Goal: Check status: Check status

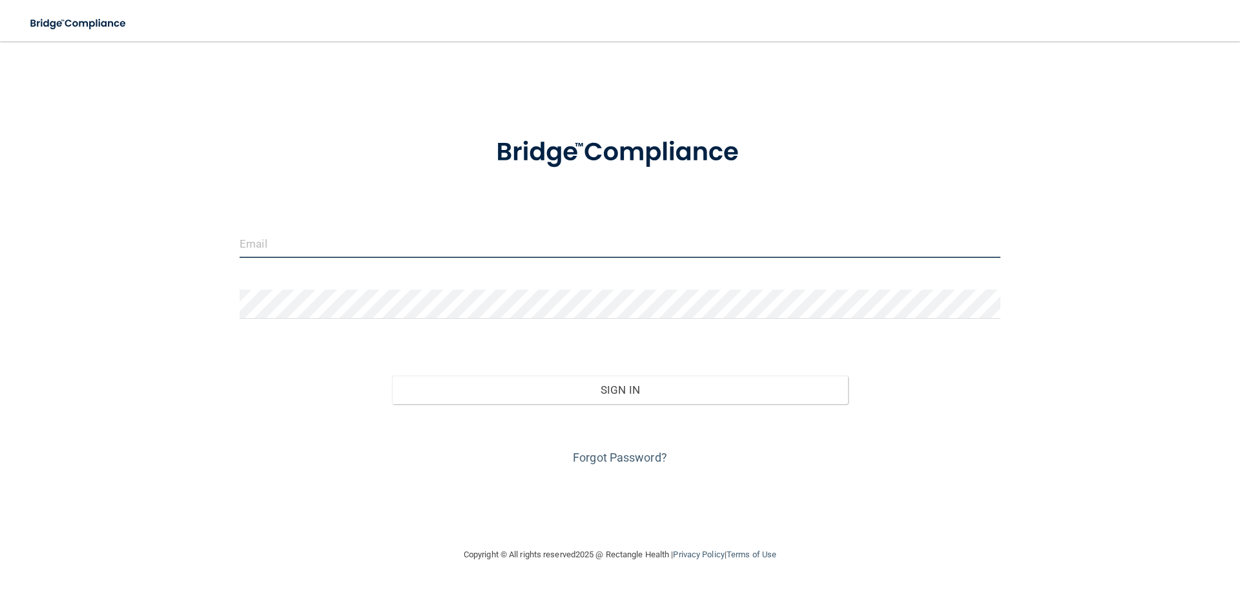
drag, startPoint x: 417, startPoint y: 231, endPoint x: 409, endPoint y: 220, distance: 13.8
click at [412, 226] on form "Invalid email/password. You don't have permission to access that page. Sign In …" at bounding box center [620, 293] width 761 height 349
type input "[PERSON_NAME][EMAIL_ADDRESS][PERSON_NAME][DOMAIN_NAME]"
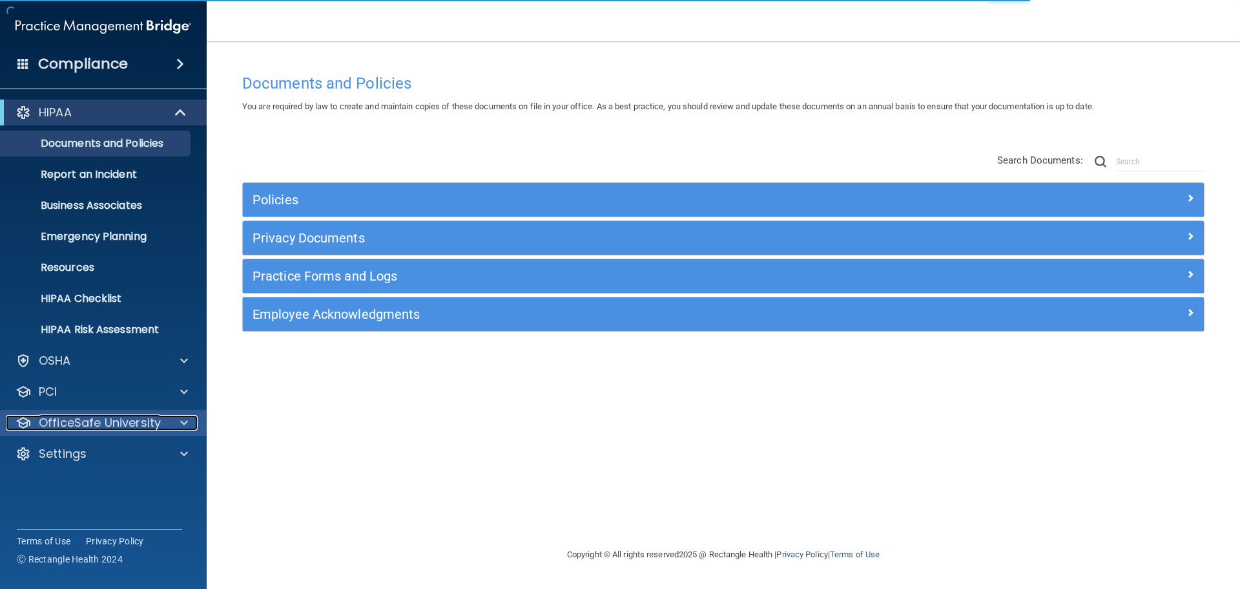
click at [81, 429] on p "OfficeSafe University" at bounding box center [100, 423] width 122 height 16
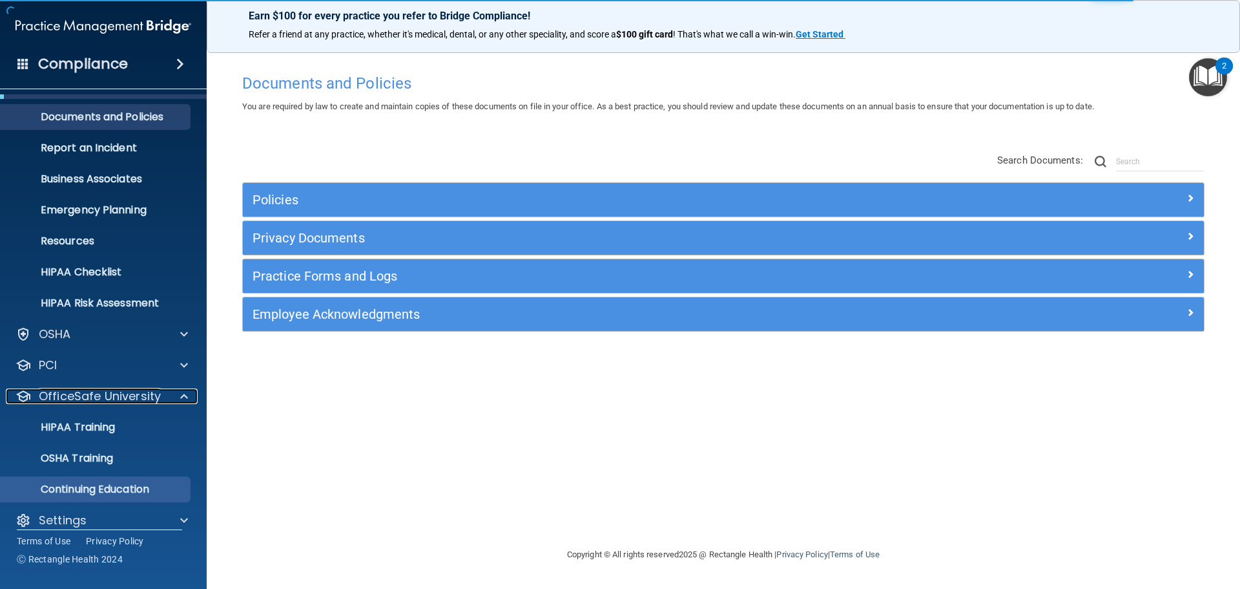
scroll to position [41, 0]
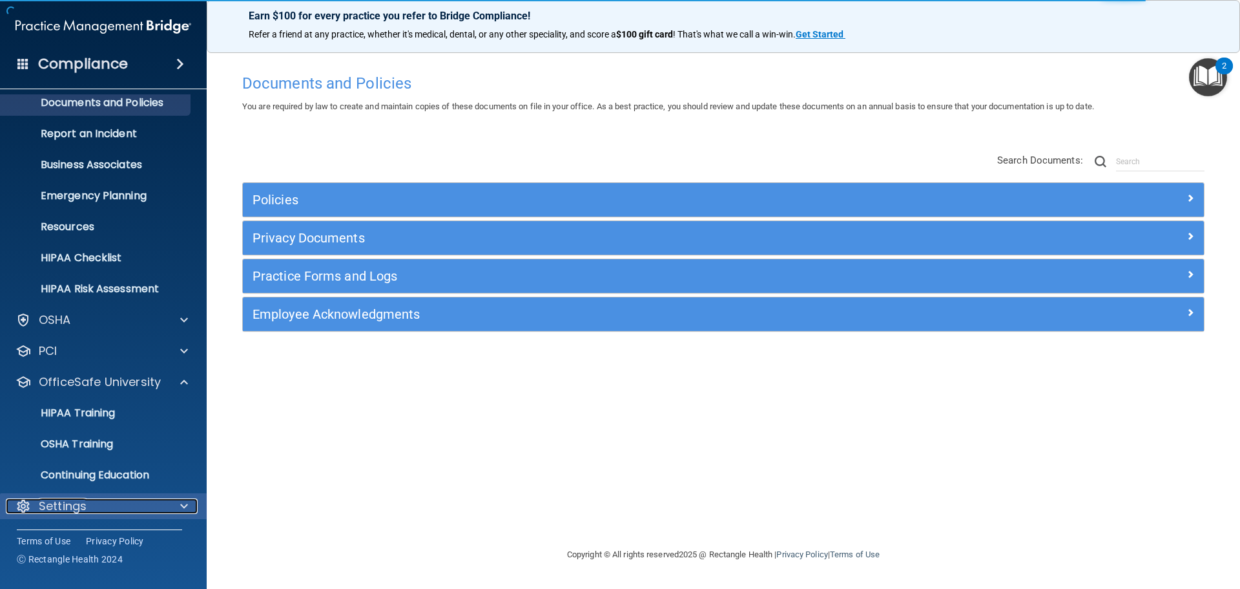
click at [41, 503] on p "Settings" at bounding box center [63, 506] width 48 height 16
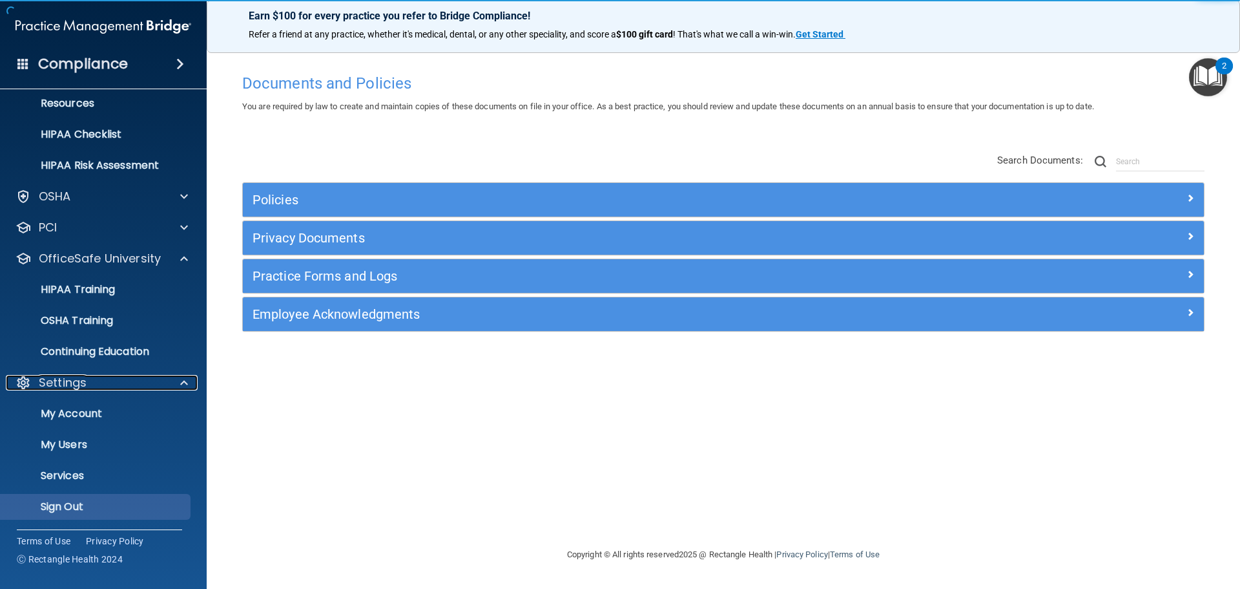
scroll to position [165, 0]
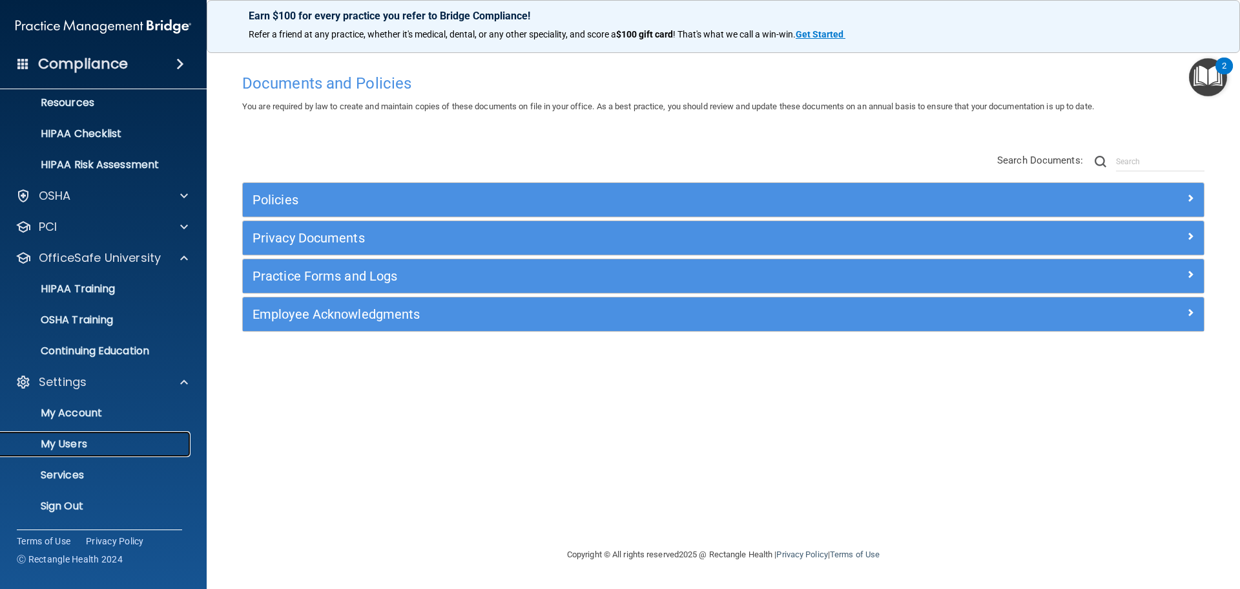
click at [76, 446] on p "My Users" at bounding box center [96, 443] width 176 height 13
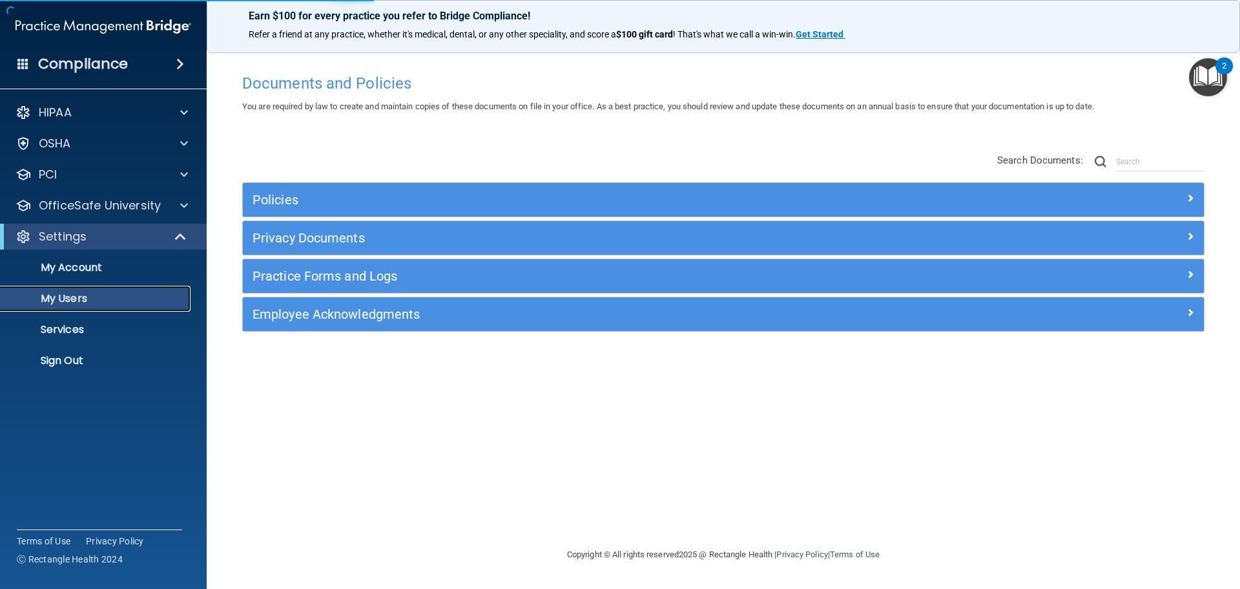
select select "20"
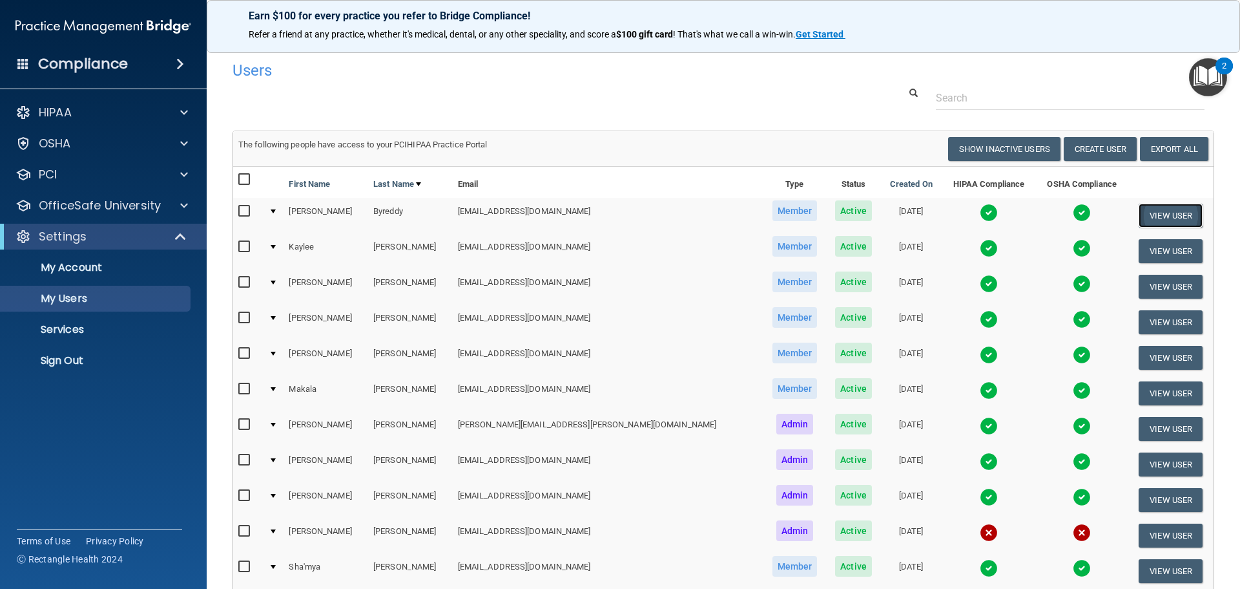
click at [1139, 214] on button "View User" at bounding box center [1171, 215] width 64 height 24
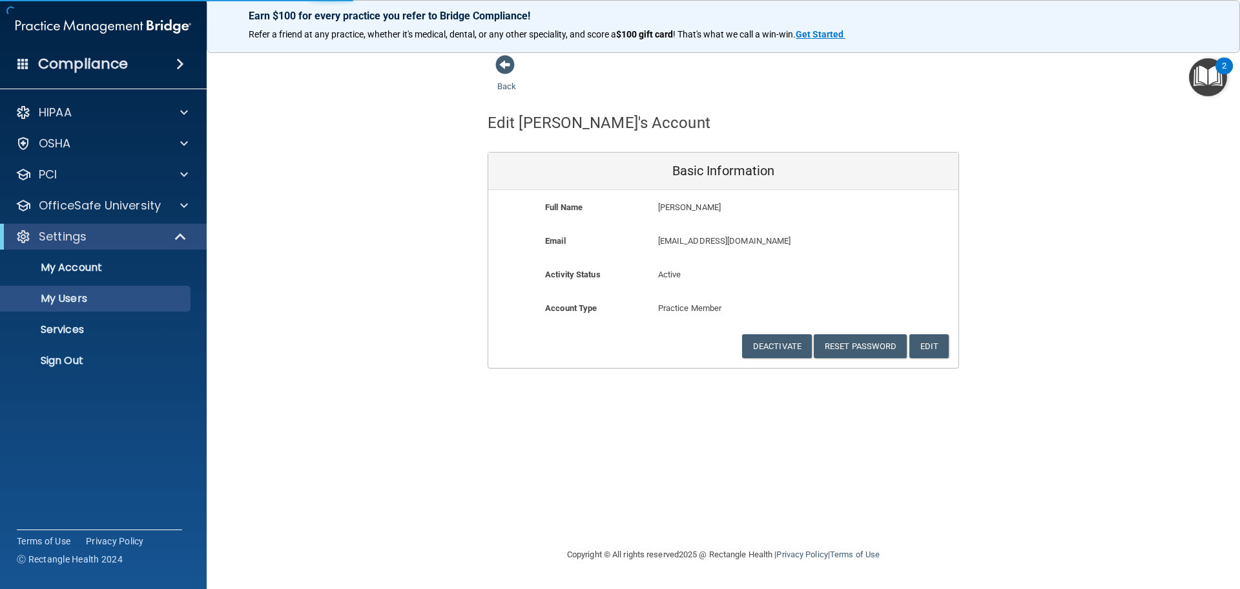
select select "20"
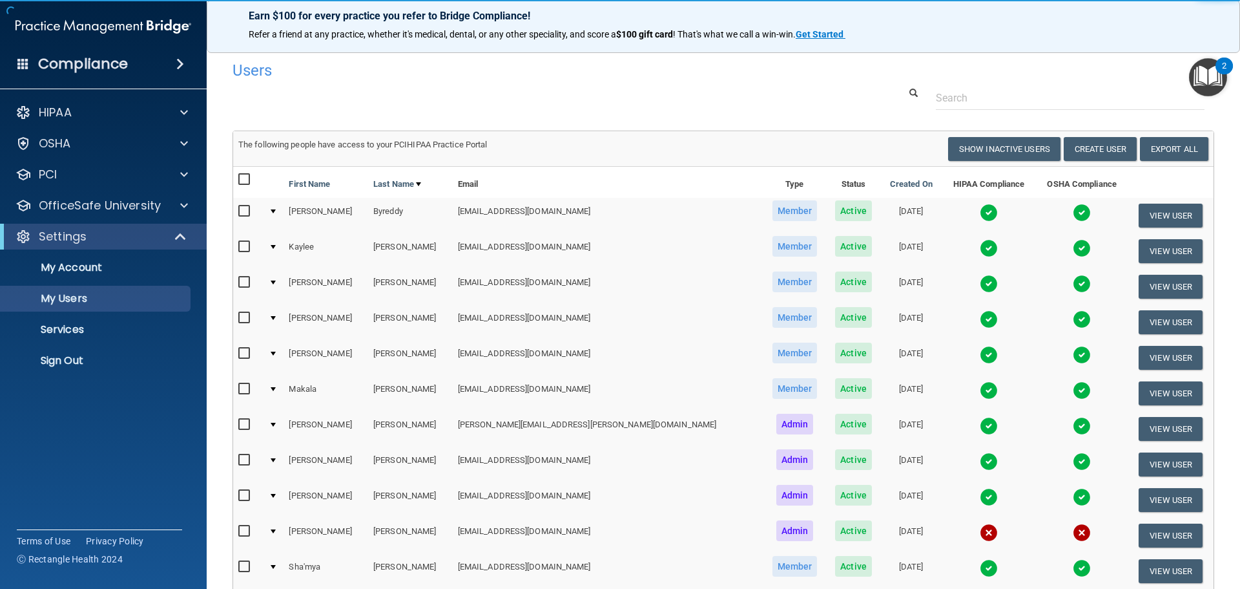
click at [980, 207] on img at bounding box center [989, 212] width 18 height 18
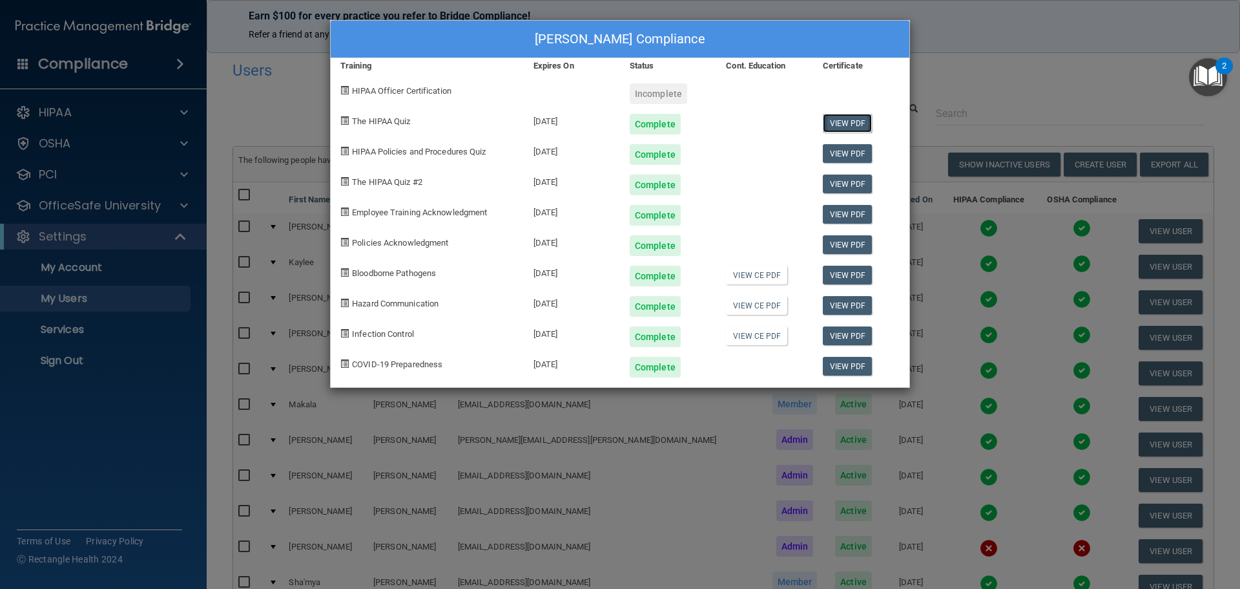
click at [846, 121] on link "View PDF" at bounding box center [848, 123] width 50 height 19
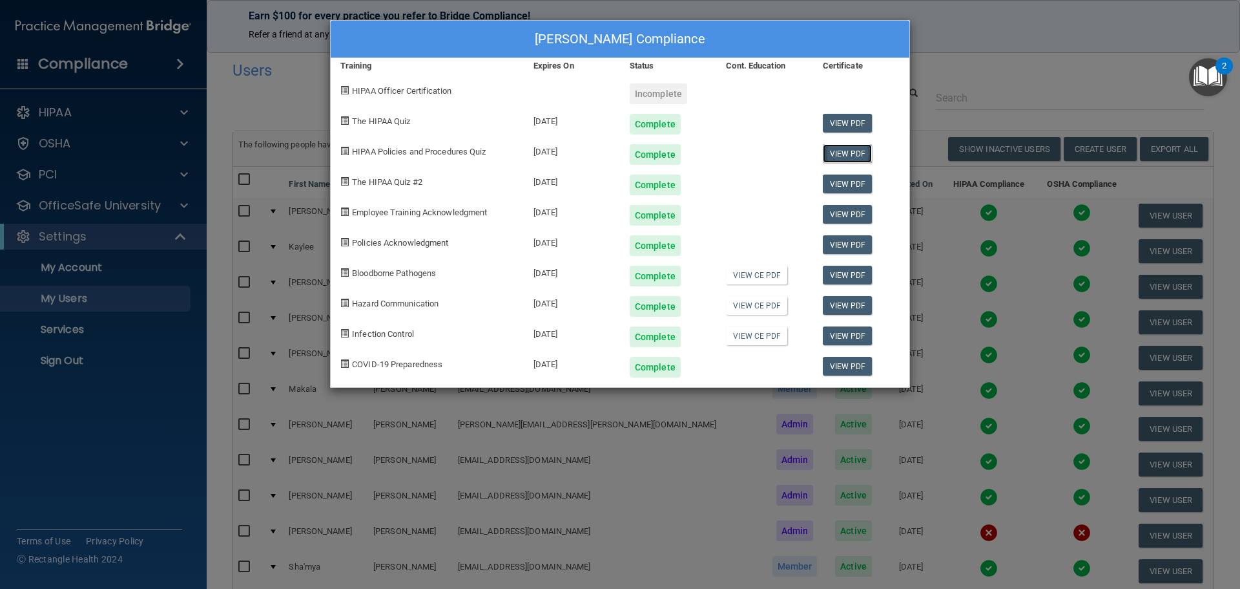
click at [834, 156] on link "View PDF" at bounding box center [848, 153] width 50 height 19
click at [835, 186] on link "View PDF" at bounding box center [848, 183] width 50 height 19
click at [864, 212] on link "View PDF" at bounding box center [848, 214] width 50 height 19
click at [836, 244] on link "View PDF" at bounding box center [848, 244] width 50 height 19
click at [840, 280] on link "View PDF" at bounding box center [848, 275] width 50 height 19
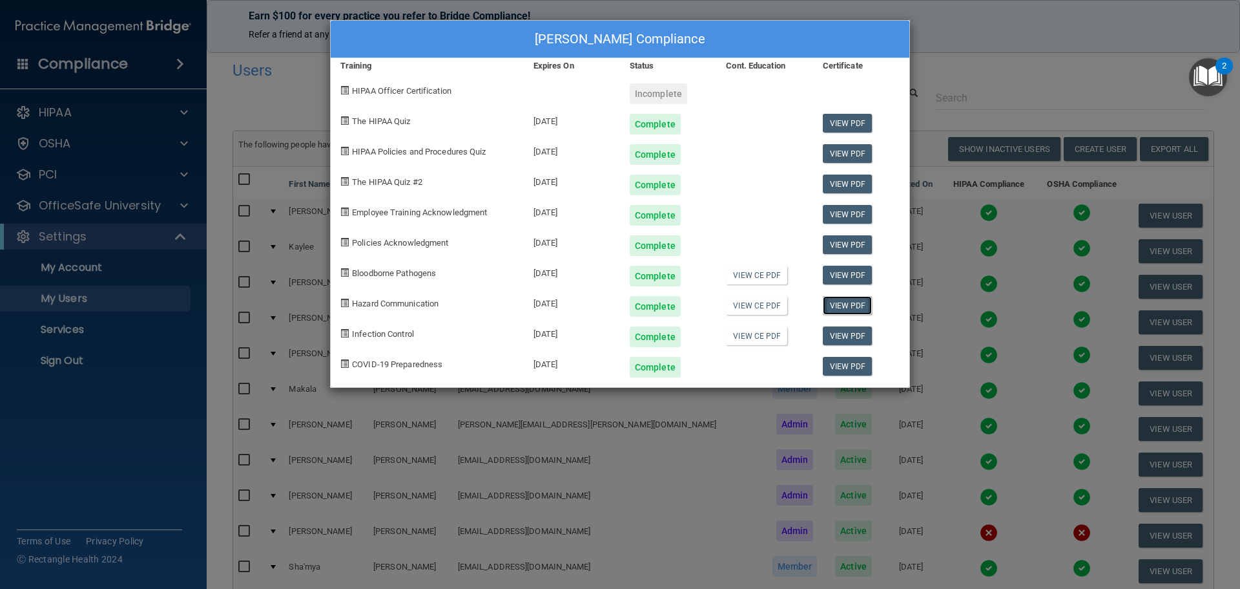
click at [850, 309] on link "View PDF" at bounding box center [848, 305] width 50 height 19
click at [831, 336] on link "View PDF" at bounding box center [848, 335] width 50 height 19
click at [851, 373] on link "View PDF" at bounding box center [848, 366] width 50 height 19
click at [956, 17] on div "[PERSON_NAME] Compliance Training Expires On Status Cont. Education Certificate…" at bounding box center [620, 294] width 1240 height 589
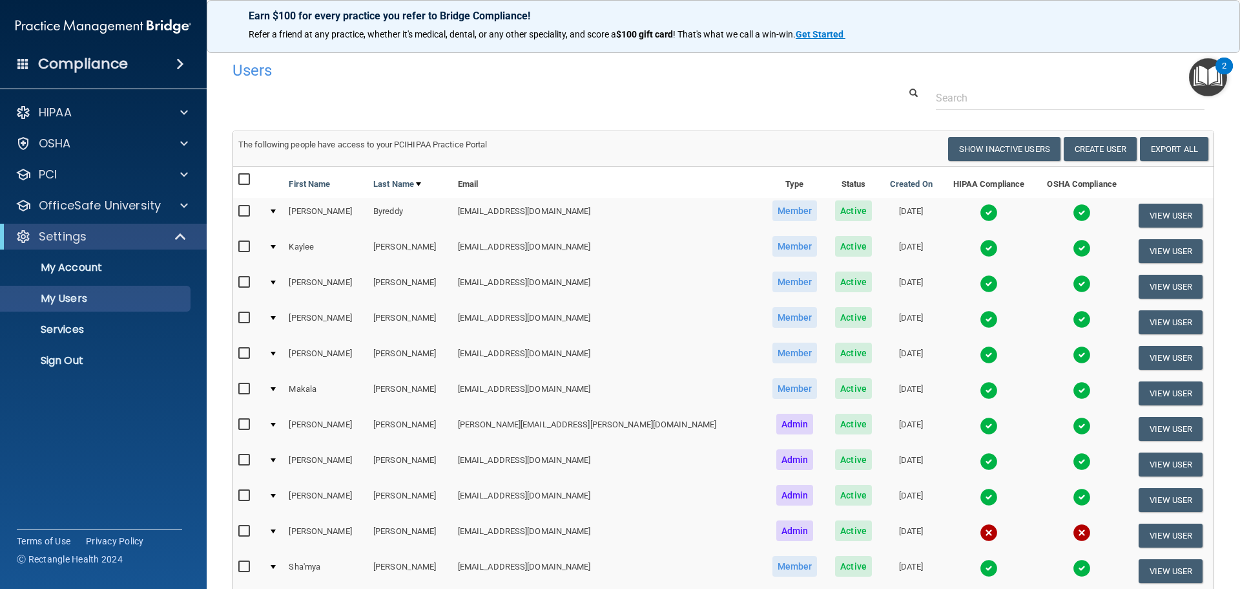
click at [941, 36] on p "Refer a friend at any practice, whether it's medical, dental, or any other spec…" at bounding box center [724, 34] width 950 height 13
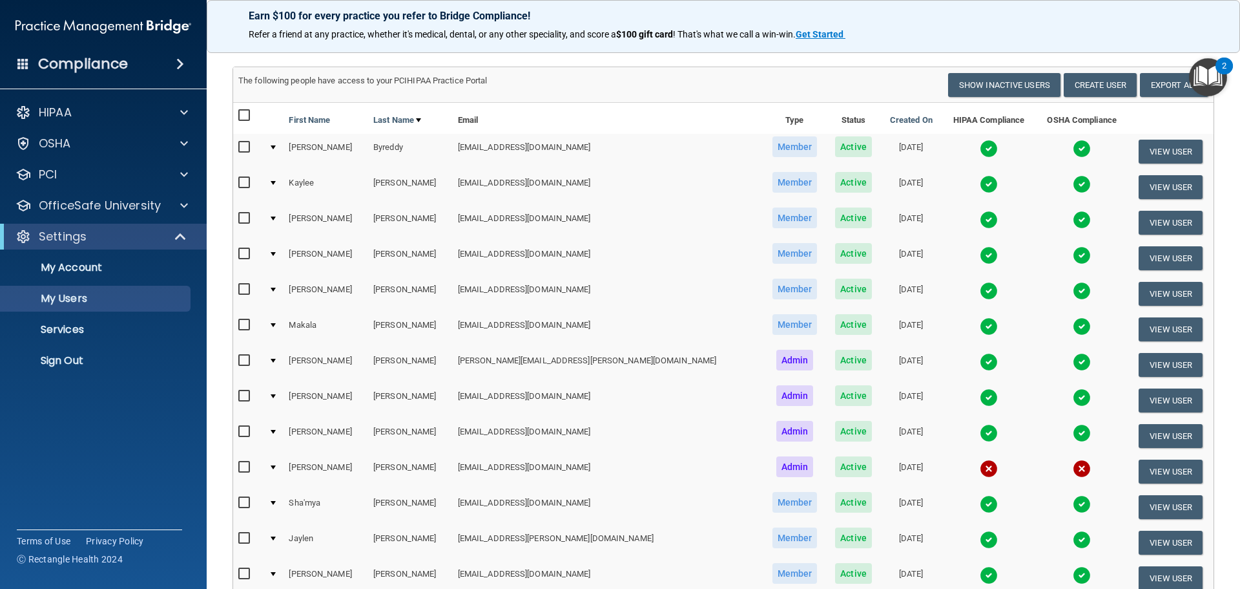
scroll to position [65, 0]
click at [980, 322] on img at bounding box center [989, 326] width 18 height 18
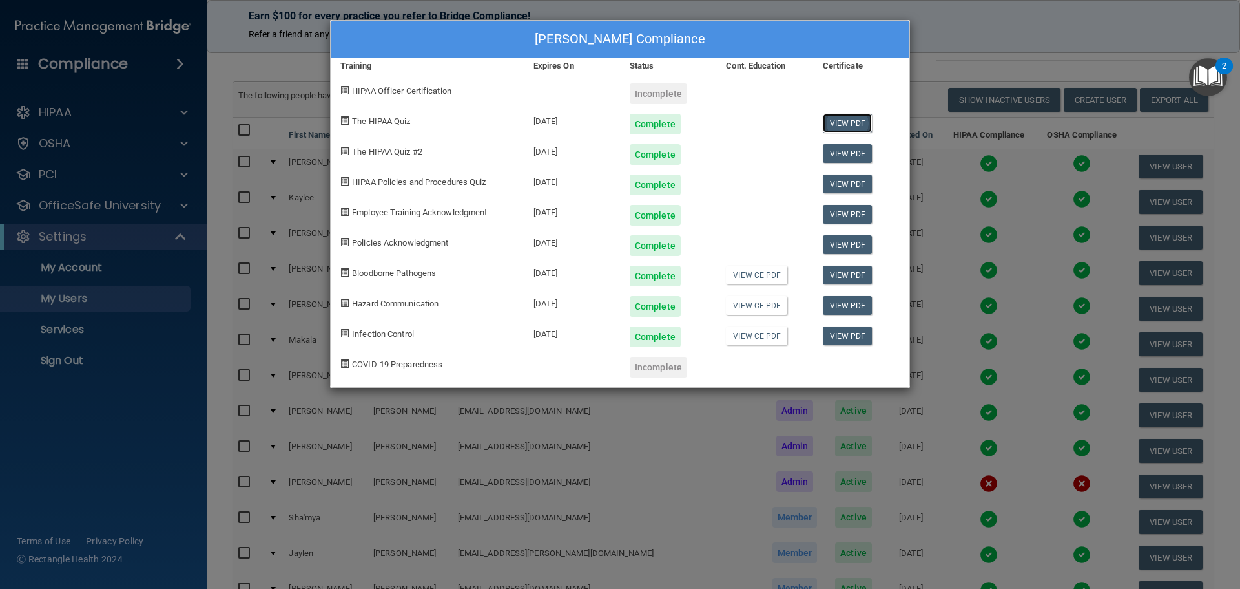
click at [832, 119] on link "View PDF" at bounding box center [848, 123] width 50 height 19
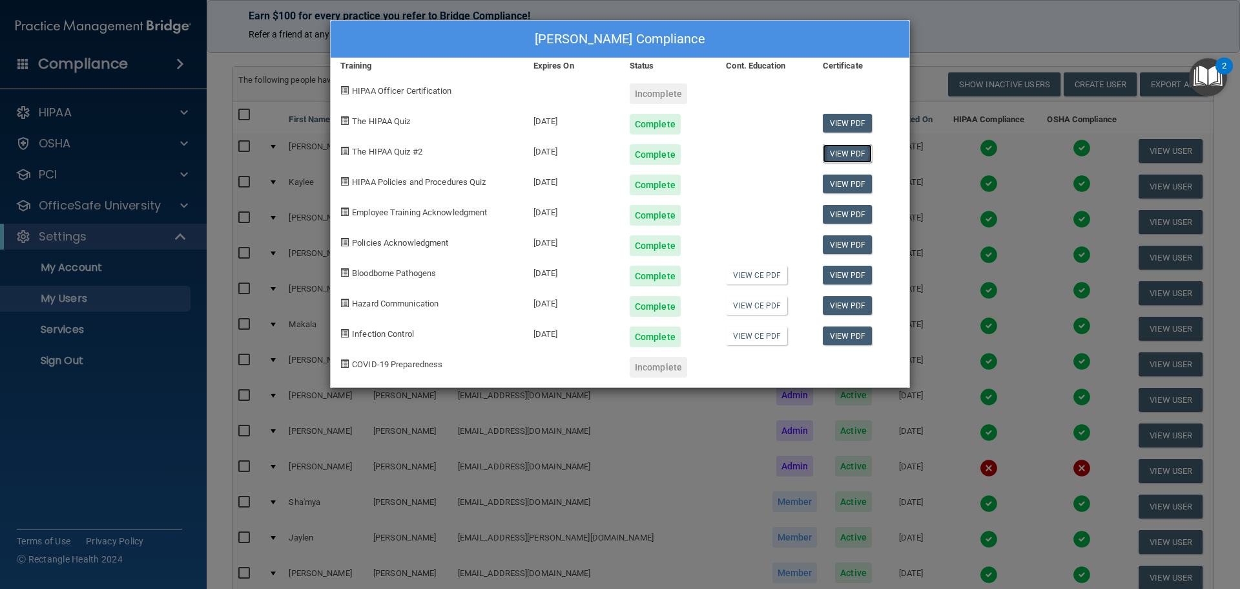
click at [856, 155] on link "View PDF" at bounding box center [848, 153] width 50 height 19
click at [842, 180] on link "View PDF" at bounding box center [848, 183] width 50 height 19
click at [831, 216] on link "View PDF" at bounding box center [848, 214] width 50 height 19
click at [830, 242] on link "View PDF" at bounding box center [848, 244] width 50 height 19
click at [853, 274] on link "View PDF" at bounding box center [848, 275] width 50 height 19
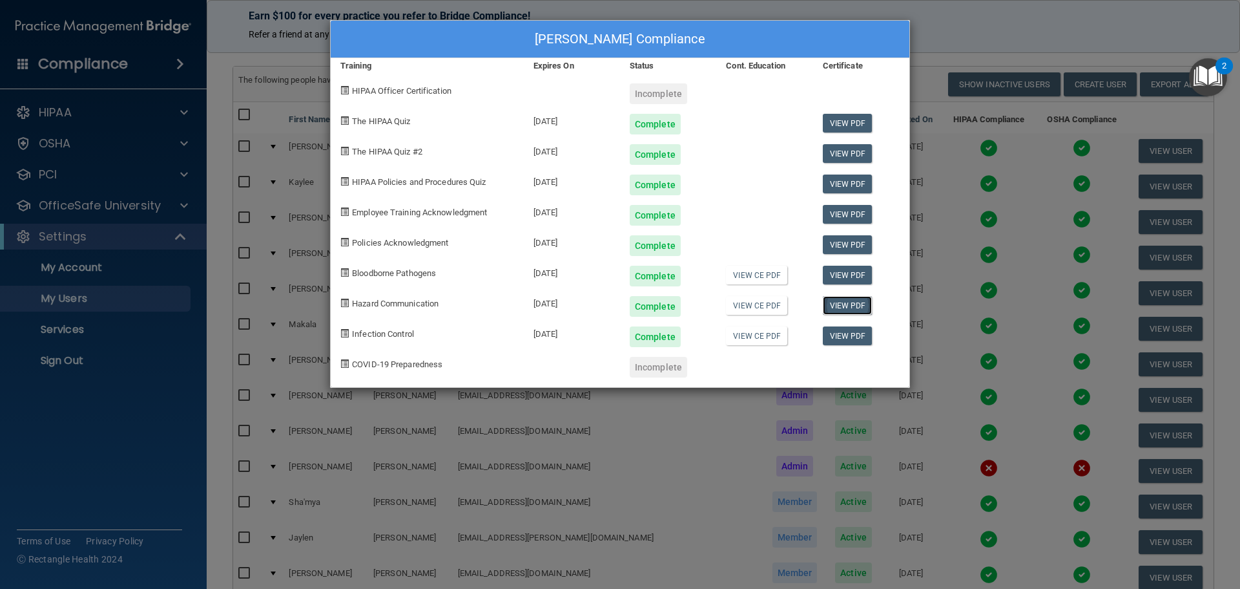
click at [833, 306] on link "View PDF" at bounding box center [848, 305] width 50 height 19
click at [835, 336] on link "View PDF" at bounding box center [848, 335] width 50 height 19
click at [958, 21] on div "[PERSON_NAME] Compliance Training Expires On Status Cont. Education Certificate…" at bounding box center [620, 294] width 1240 height 589
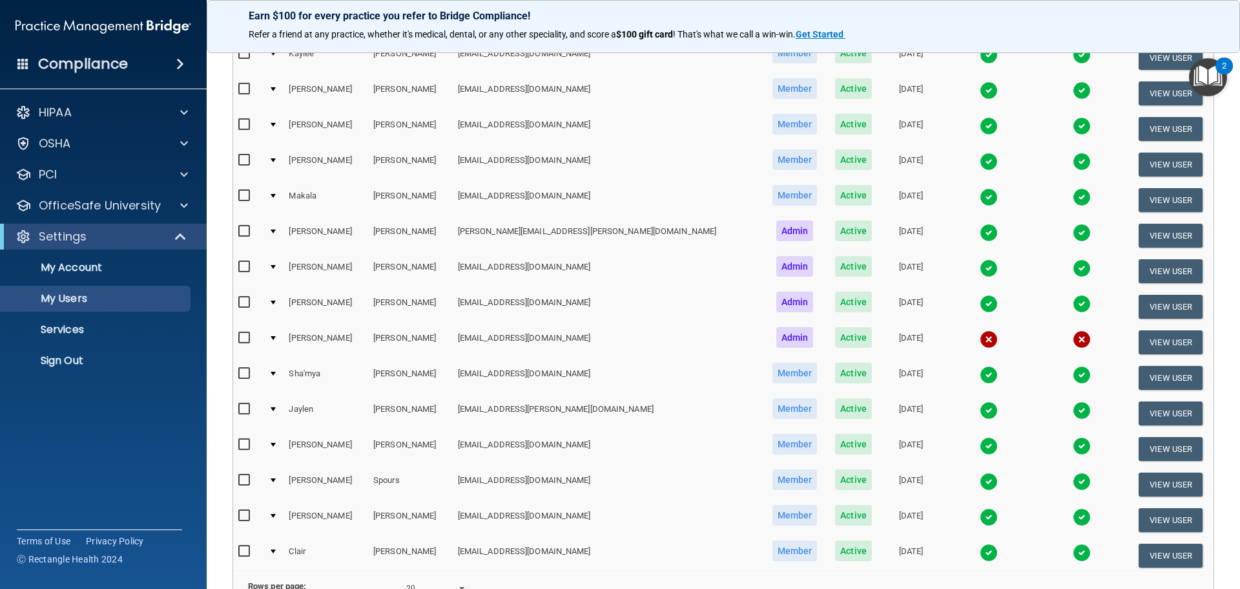
scroll to position [194, 0]
click at [980, 404] on img at bounding box center [989, 410] width 18 height 18
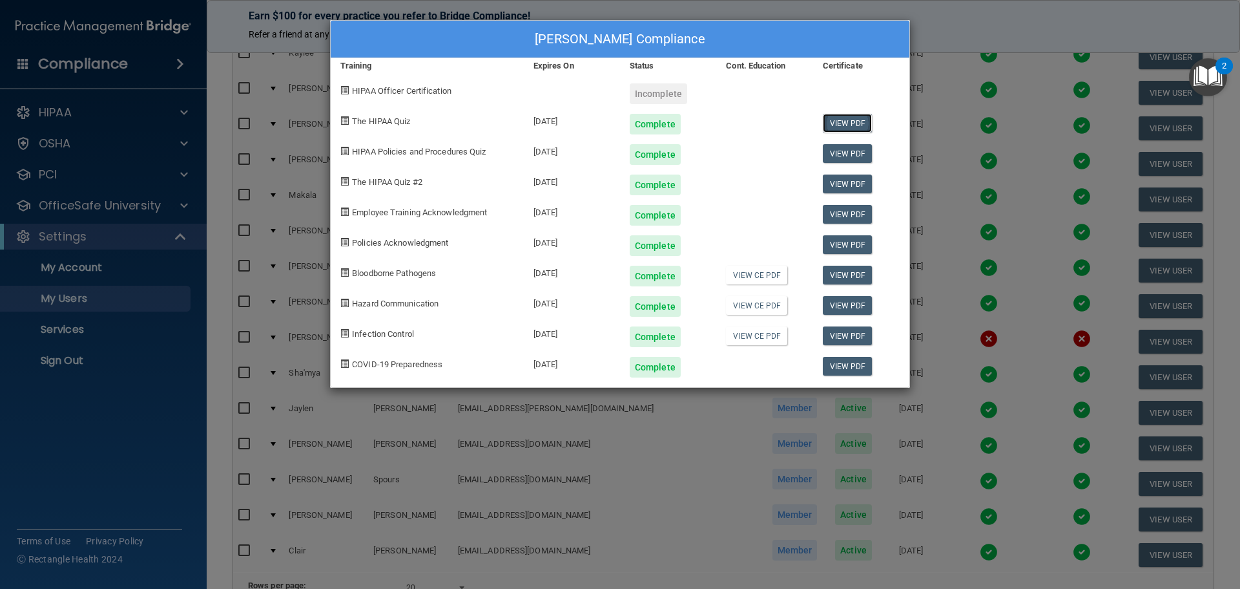
click at [851, 116] on link "View PDF" at bounding box center [848, 123] width 50 height 19
click at [829, 151] on link "View PDF" at bounding box center [848, 153] width 50 height 19
click at [863, 183] on link "View PDF" at bounding box center [848, 183] width 50 height 19
click at [827, 219] on link "View PDF" at bounding box center [848, 214] width 50 height 19
click at [846, 246] on link "View PDF" at bounding box center [848, 244] width 50 height 19
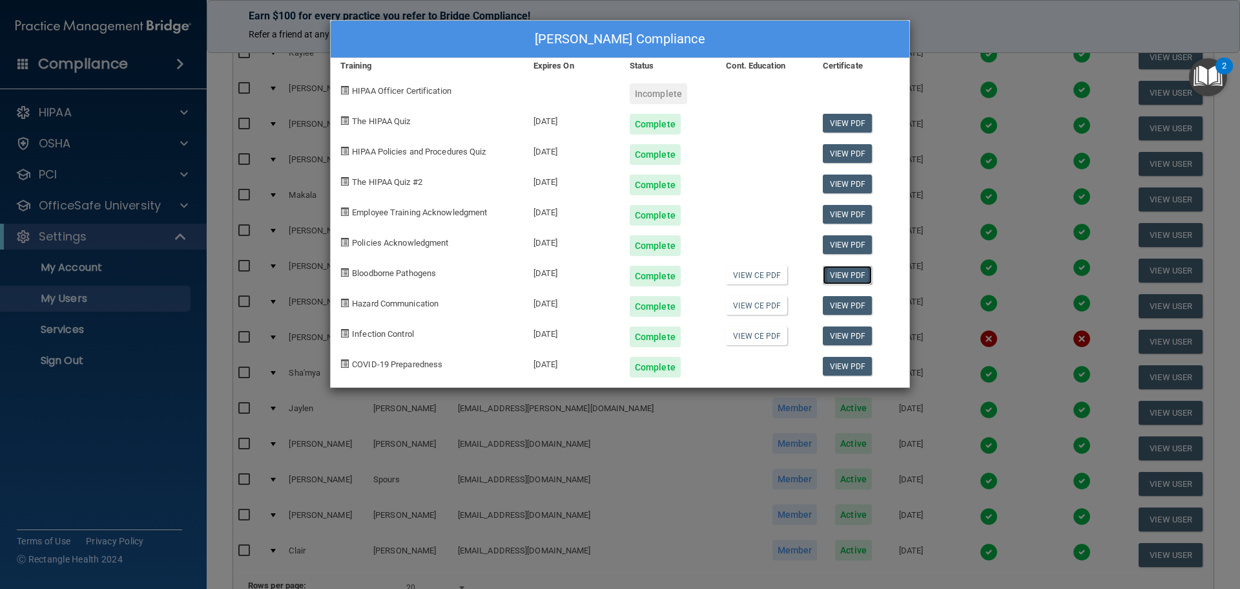
click at [848, 271] on link "View PDF" at bounding box center [848, 275] width 50 height 19
click at [851, 304] on link "View PDF" at bounding box center [848, 305] width 50 height 19
click at [840, 335] on link "View PDF" at bounding box center [848, 335] width 50 height 19
click at [826, 363] on link "View PDF" at bounding box center [848, 366] width 50 height 19
click at [924, 34] on div "[PERSON_NAME] Compliance Training Expires On Status Cont. Education Certificate…" at bounding box center [620, 294] width 1240 height 589
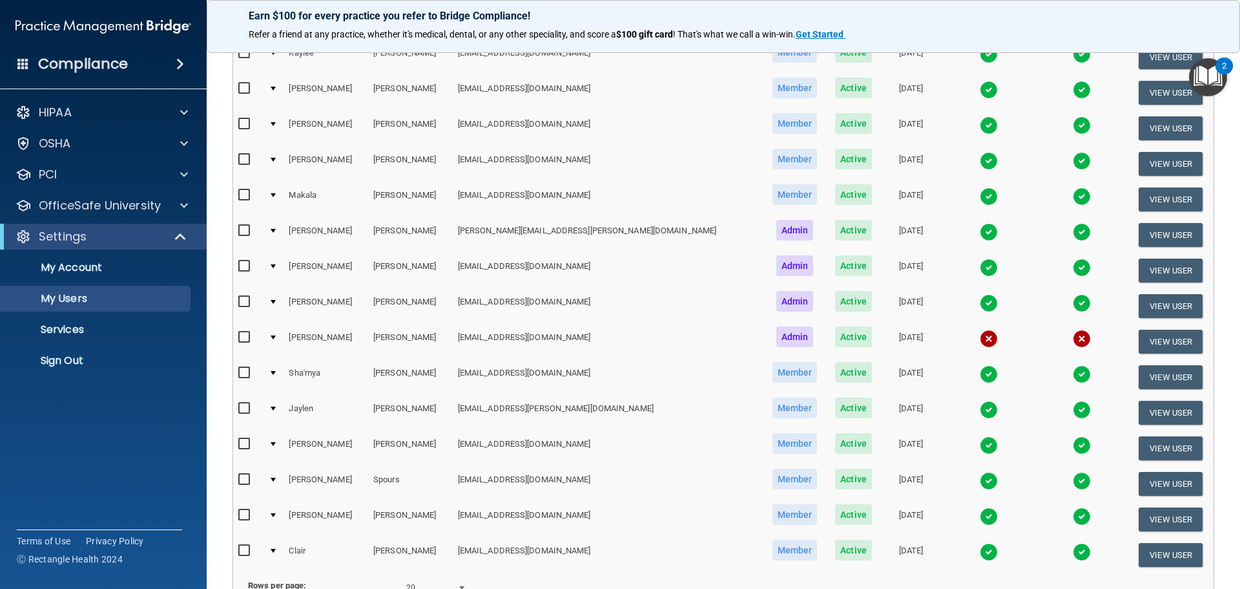
click at [980, 554] on img at bounding box center [989, 552] width 18 height 18
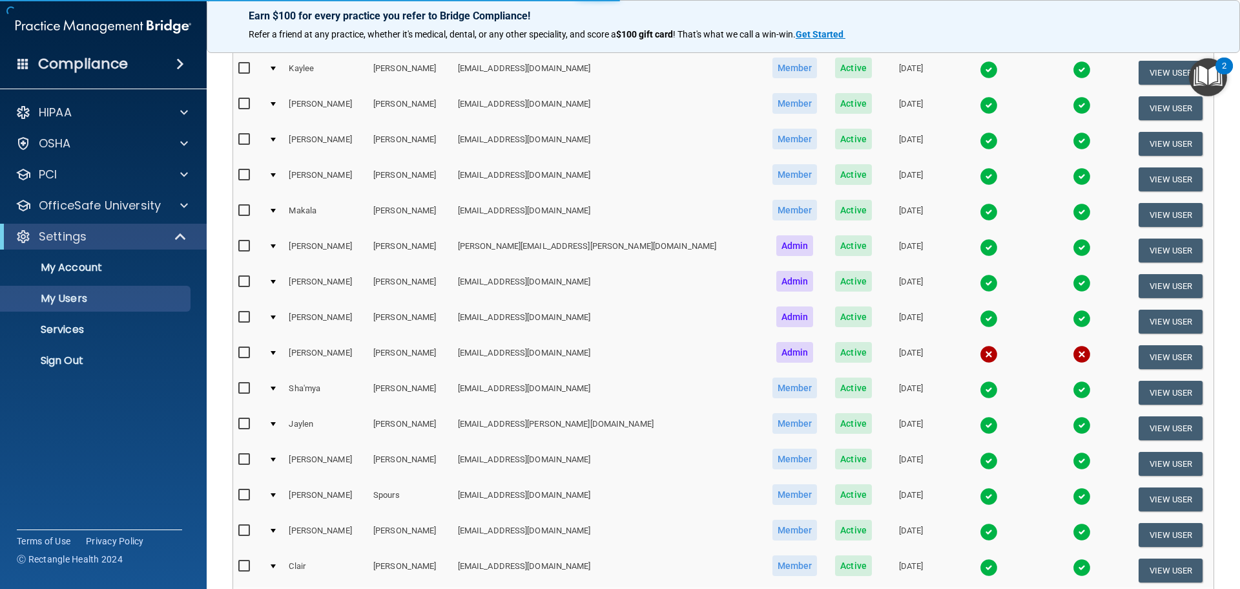
click at [980, 564] on img at bounding box center [989, 567] width 18 height 18
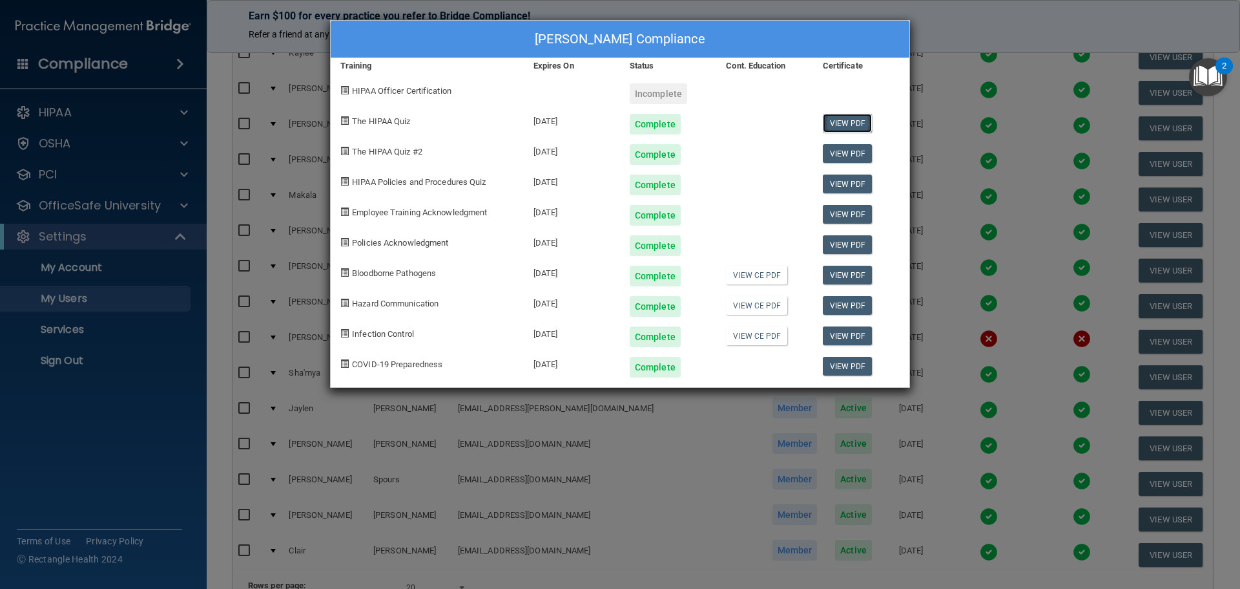
click at [844, 119] on link "View PDF" at bounding box center [848, 123] width 50 height 19
click at [857, 150] on link "View PDF" at bounding box center [848, 153] width 50 height 19
click at [841, 183] on link "View PDF" at bounding box center [848, 183] width 50 height 19
click at [844, 217] on link "View PDF" at bounding box center [848, 214] width 50 height 19
click at [844, 243] on link "View PDF" at bounding box center [848, 244] width 50 height 19
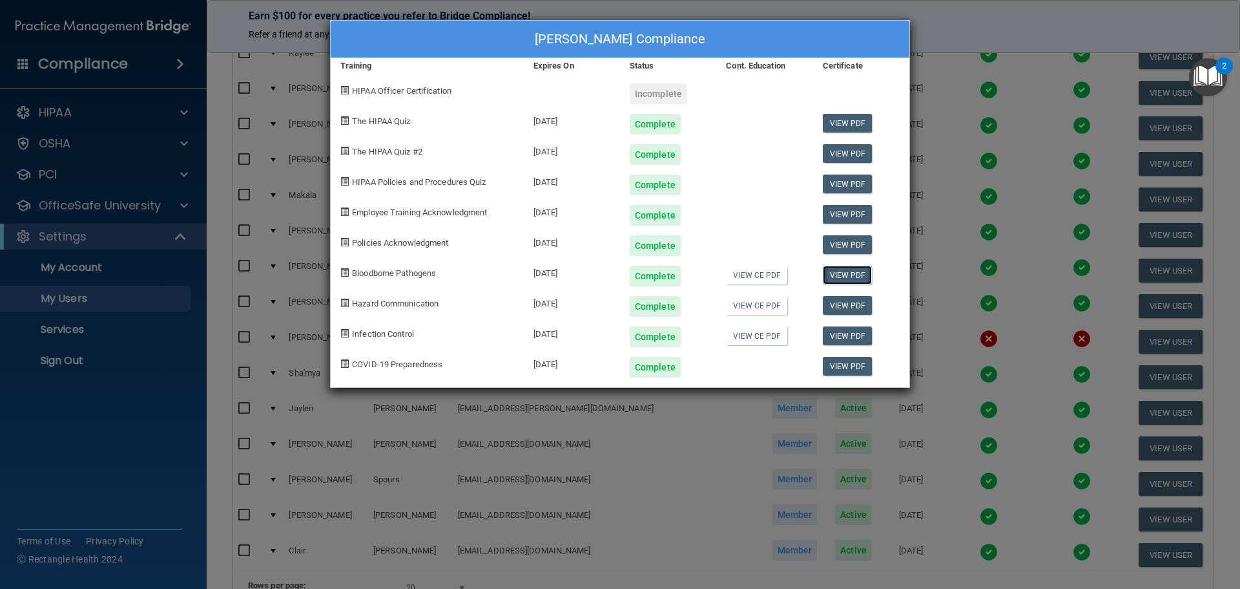
click at [842, 271] on link "View PDF" at bounding box center [848, 275] width 50 height 19
click at [839, 305] on link "View PDF" at bounding box center [848, 305] width 50 height 19
click at [856, 333] on link "View PDF" at bounding box center [848, 335] width 50 height 19
click at [858, 364] on link "View PDF" at bounding box center [848, 366] width 50 height 19
click at [937, 25] on div "[PERSON_NAME] Compliance Training Expires On Status Cont. Education Certificate…" at bounding box center [620, 294] width 1240 height 589
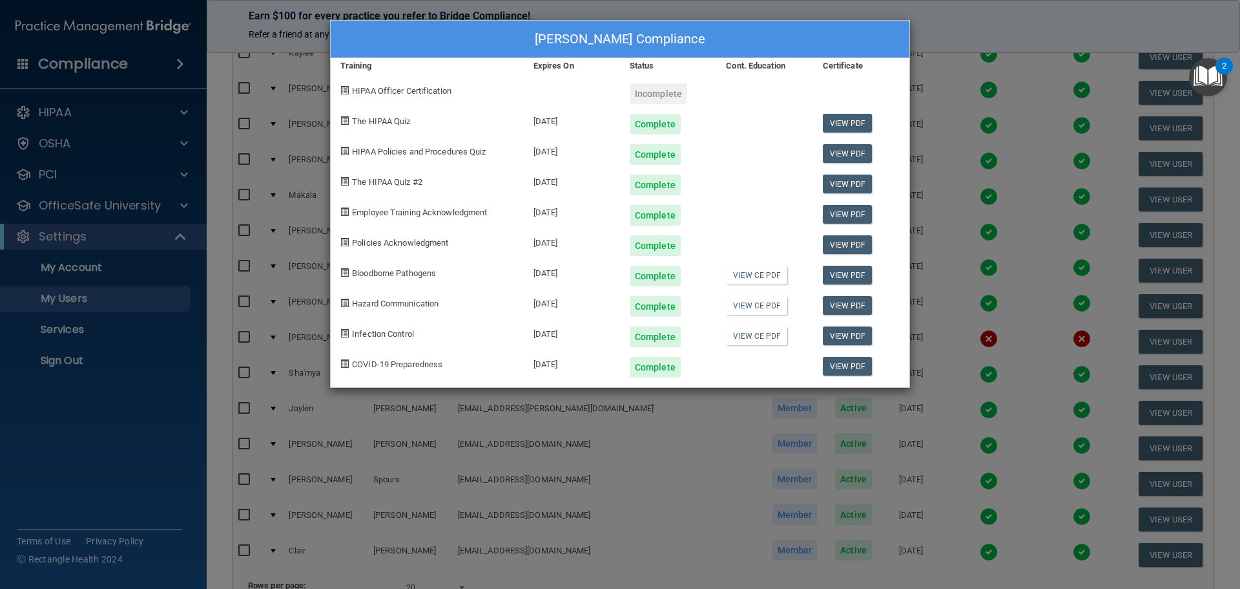
click at [935, 8] on div "[PERSON_NAME] Compliance Training Expires On Status Cont. Education Certificate…" at bounding box center [620, 294] width 1240 height 589
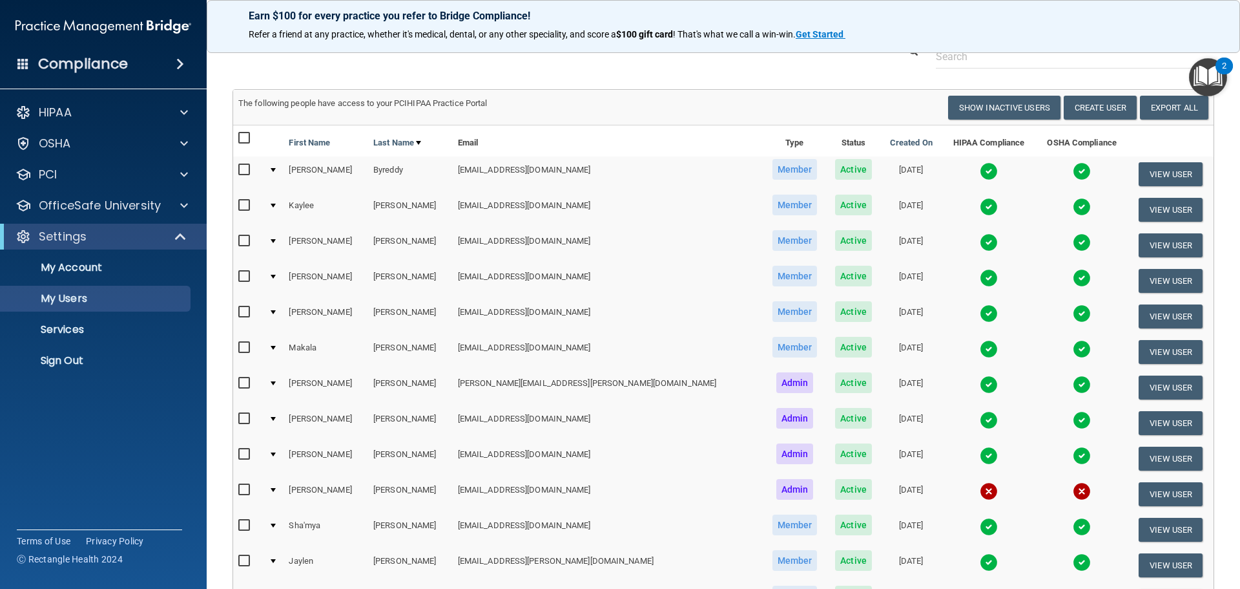
scroll to position [0, 0]
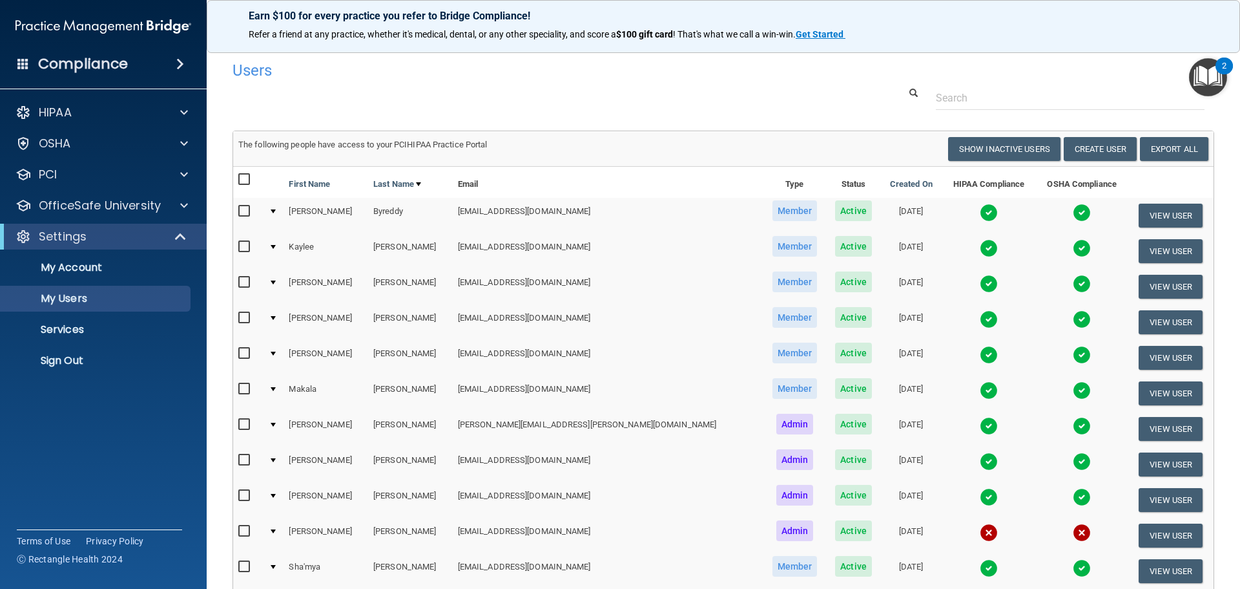
click at [980, 430] on img at bounding box center [989, 426] width 18 height 18
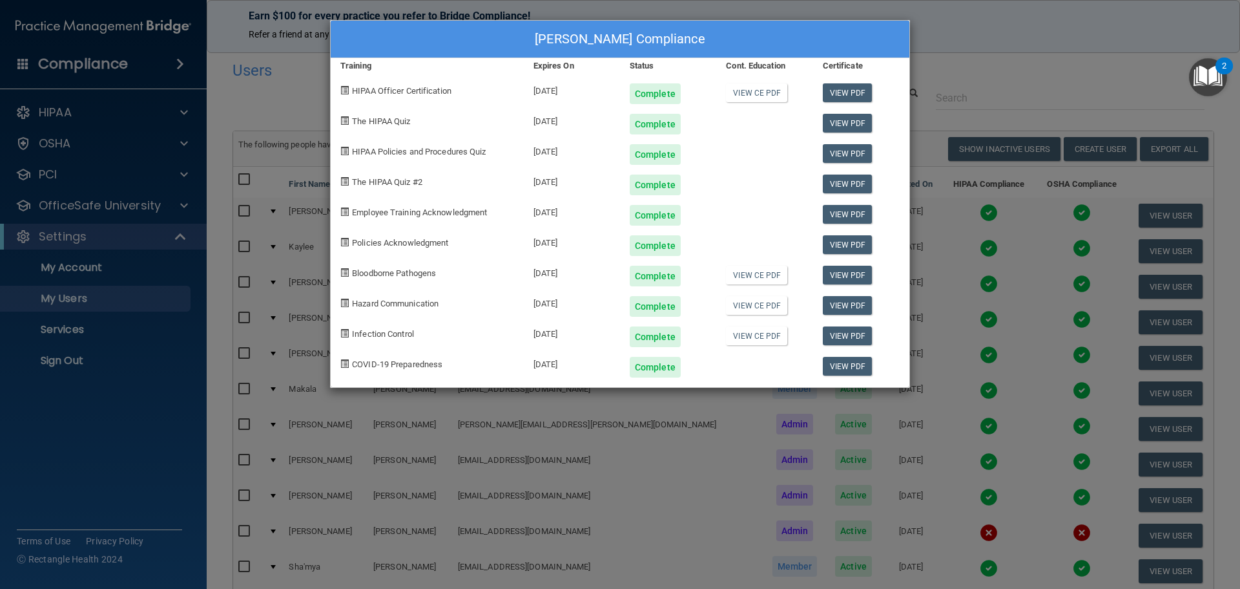
click at [930, 16] on div "[PERSON_NAME] Compliance Training Expires On Status Cont. Education Certificate…" at bounding box center [620, 294] width 1240 height 589
